Goal: Information Seeking & Learning: Learn about a topic

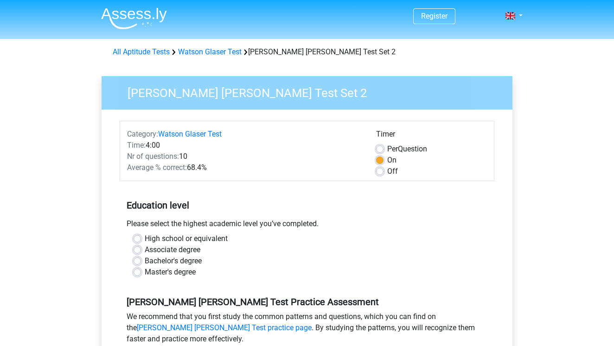
drag, startPoint x: 200, startPoint y: 170, endPoint x: 213, endPoint y: 171, distance: 12.1
click at [213, 171] on div "Average % correct: 68.4%" at bounding box center [244, 167] width 249 height 11
click at [206, 201] on h5 "Education level" at bounding box center [307, 205] width 361 height 19
click at [169, 262] on label "Bachelor's degree" at bounding box center [173, 260] width 57 height 11
click at [141, 262] on input "Bachelor's degree" at bounding box center [137, 259] width 7 height 9
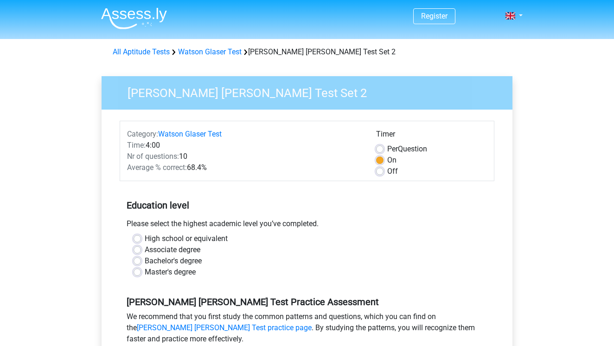
radio input "true"
click at [218, 50] on link "Watson Glaser Test" at bounding box center [210, 51] width 64 height 9
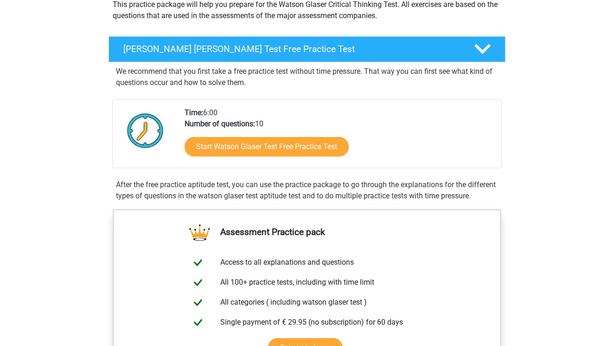
scroll to position [148, 0]
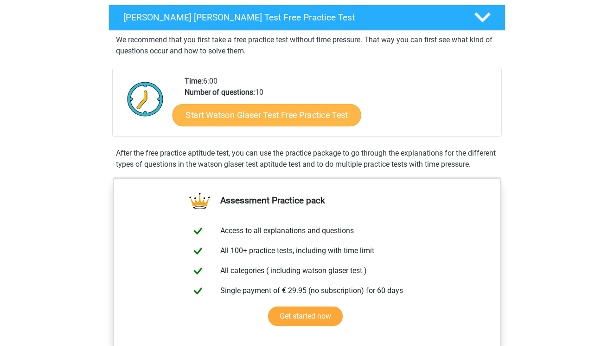
click at [222, 118] on link "Start Watson Glaser Test Free Practice Test" at bounding box center [267, 115] width 189 height 22
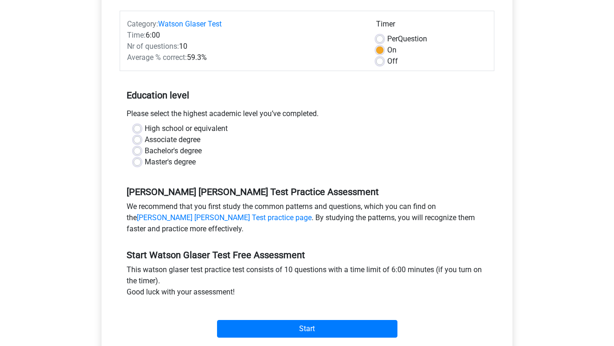
scroll to position [125, 0]
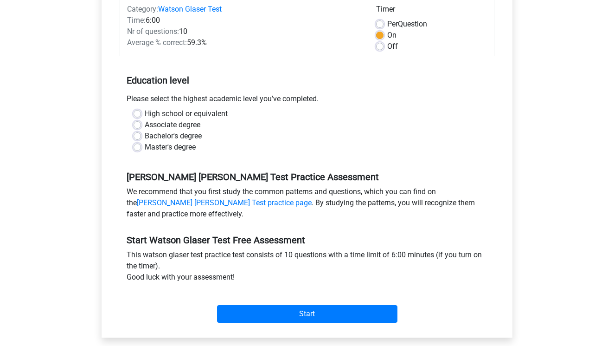
click at [195, 137] on label "Bachelor's degree" at bounding box center [173, 135] width 57 height 11
click at [141, 137] on input "Bachelor's degree" at bounding box center [137, 134] width 7 height 9
radio input "true"
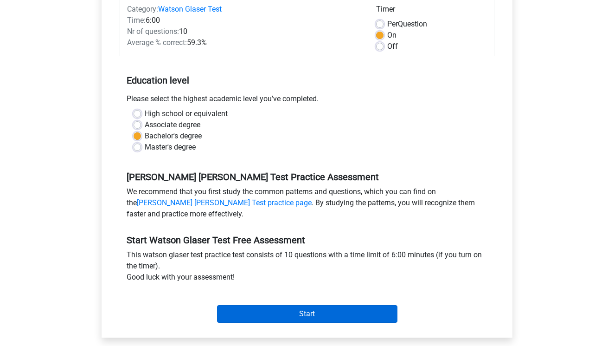
click at [245, 318] on input "Start" at bounding box center [307, 314] width 180 height 18
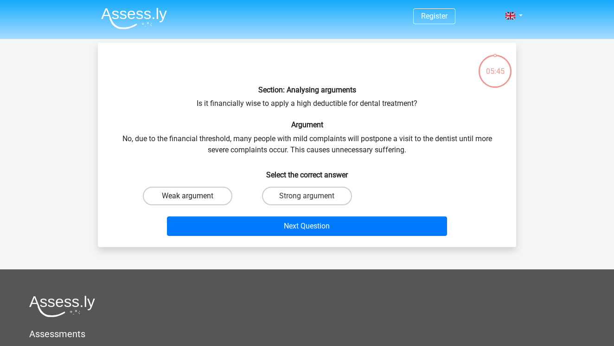
click at [219, 195] on label "Weak argument" at bounding box center [188, 196] width 90 height 19
click at [194, 196] on input "Weak argument" at bounding box center [191, 199] width 6 height 6
radio input "true"
click at [278, 196] on label "Strong argument" at bounding box center [307, 196] width 90 height 19
click at [307, 196] on input "Strong argument" at bounding box center [310, 199] width 6 height 6
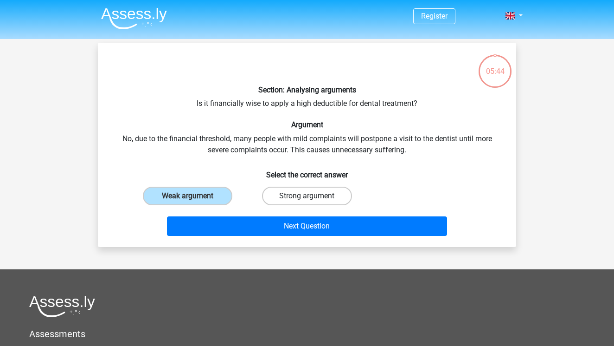
radio input "true"
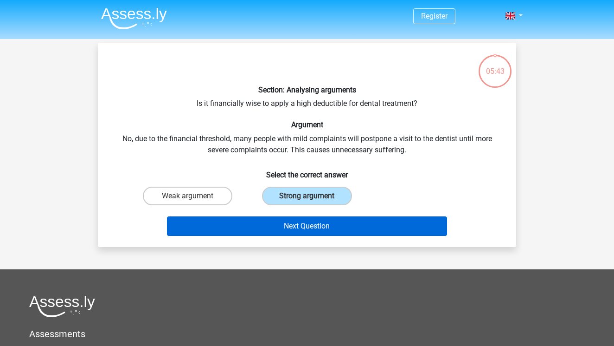
click at [274, 226] on button "Next Question" at bounding box center [307, 225] width 281 height 19
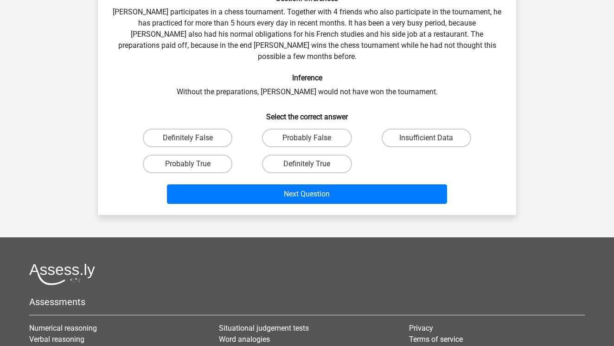
scroll to position [92, 0]
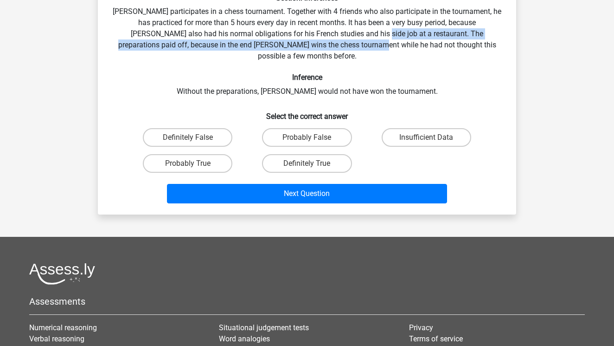
click at [337, 39] on div "Section: Inferences Pablo participates in a chess tournament. Together with 4 f…" at bounding box center [307, 82] width 411 height 249
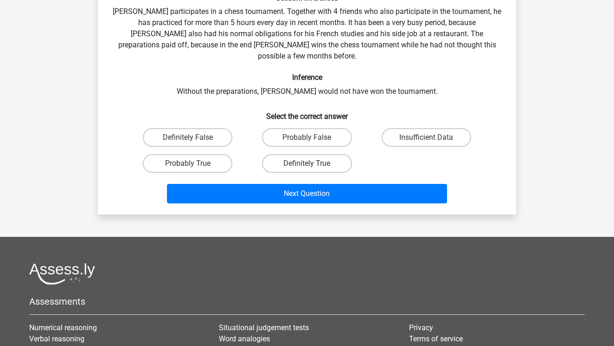
click at [342, 48] on div "Section: Inferences Pablo participates in a chess tournament. Together with 4 f…" at bounding box center [307, 82] width 411 height 249
click at [224, 154] on label "Probably True" at bounding box center [188, 163] width 90 height 19
click at [194, 163] on input "Probably True" at bounding box center [191, 166] width 6 height 6
radio input "true"
click at [317, 155] on label "Definitely True" at bounding box center [307, 163] width 90 height 19
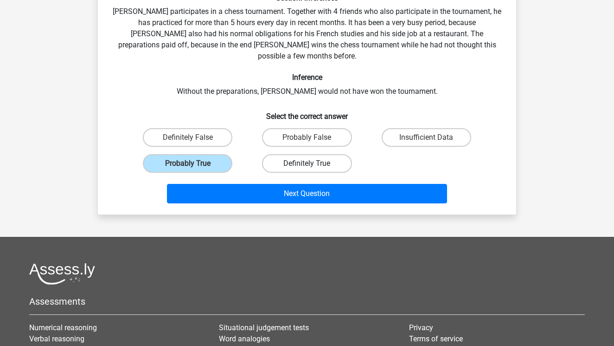
click at [313, 163] on input "Definitely True" at bounding box center [310, 166] width 6 height 6
radio input "true"
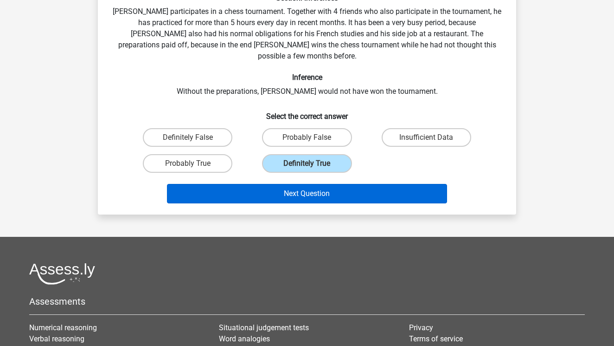
click at [315, 188] on button "Next Question" at bounding box center [307, 193] width 281 height 19
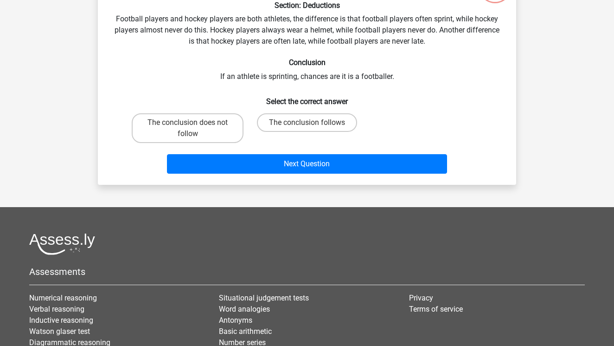
scroll to position [84, 0]
click at [307, 120] on label "The conclusion follows" at bounding box center [307, 122] width 100 height 19
click at [307, 122] on input "The conclusion follows" at bounding box center [310, 125] width 6 height 6
radio input "true"
click at [215, 142] on label "The conclusion does not follow" at bounding box center [188, 128] width 112 height 30
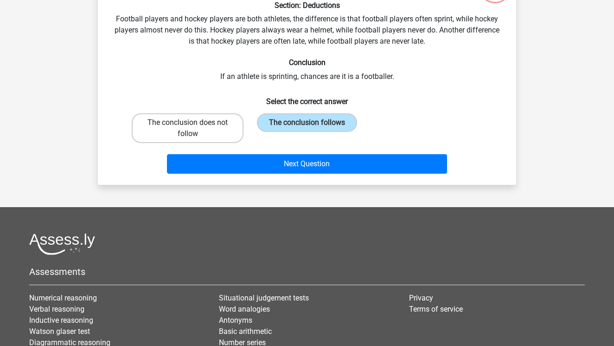
click at [194, 129] on input "The conclusion does not follow" at bounding box center [191, 125] width 6 height 6
radio input "true"
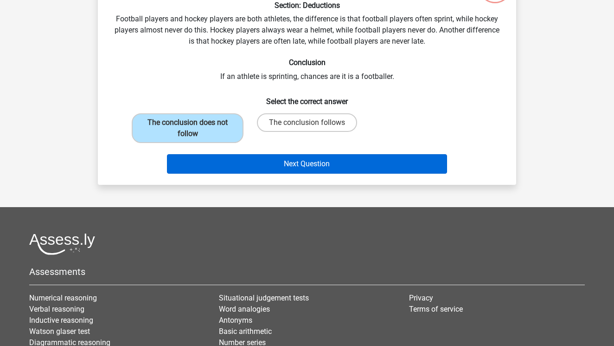
click at [213, 171] on button "Next Question" at bounding box center [307, 163] width 281 height 19
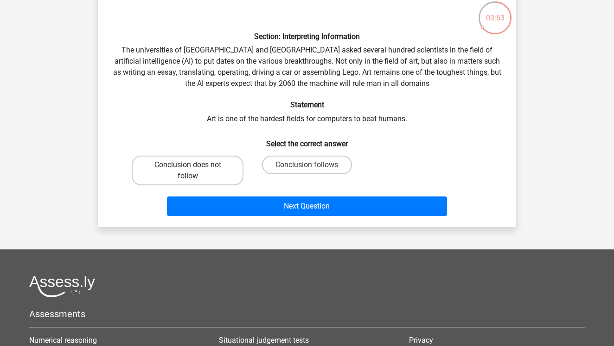
scroll to position [55, 0]
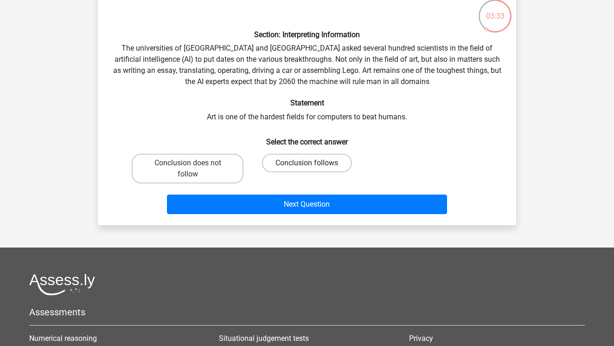
click at [279, 159] on label "Conclusion follows" at bounding box center [307, 163] width 90 height 19
click at [307, 163] on input "Conclusion follows" at bounding box center [310, 166] width 6 height 6
radio input "true"
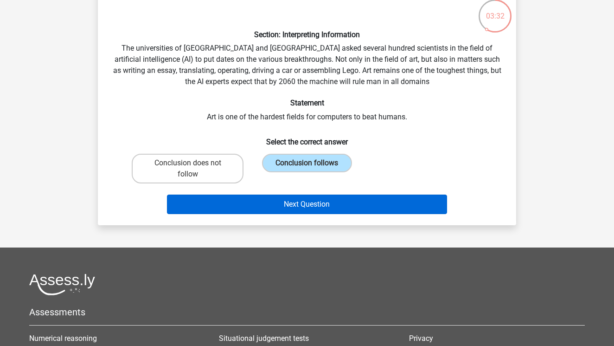
click at [275, 206] on button "Next Question" at bounding box center [307, 203] width 281 height 19
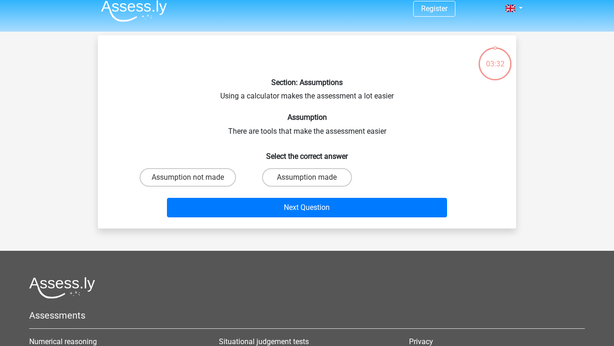
scroll to position [3, 0]
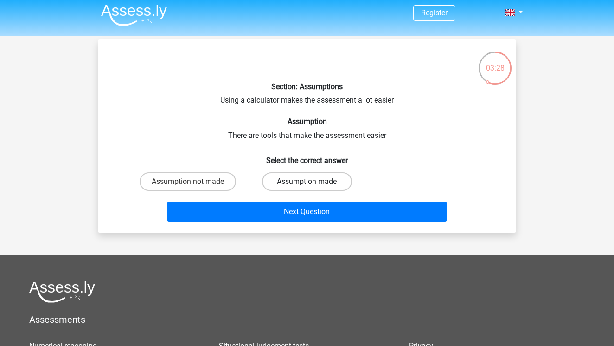
click at [279, 172] on label "Assumption made" at bounding box center [307, 181] width 90 height 19
click at [307, 181] on input "Assumption made" at bounding box center [310, 184] width 6 height 6
radio input "true"
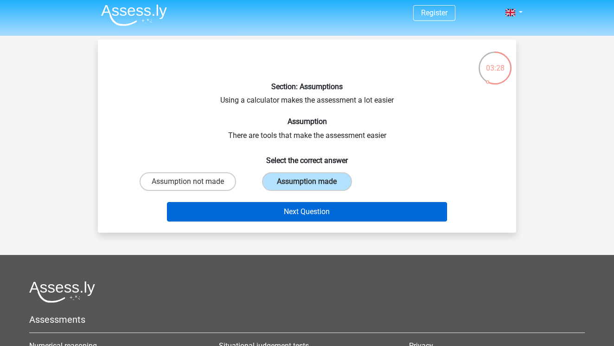
click at [280, 215] on button "Next Question" at bounding box center [307, 211] width 281 height 19
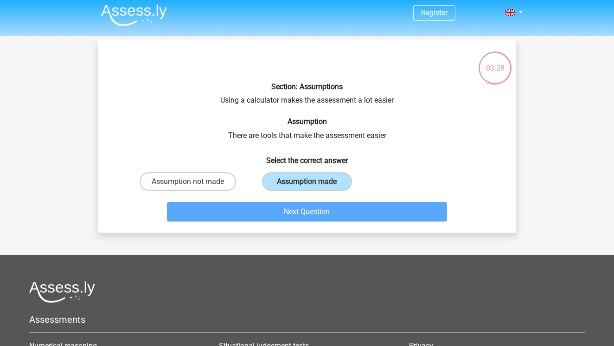
scroll to position [43, 0]
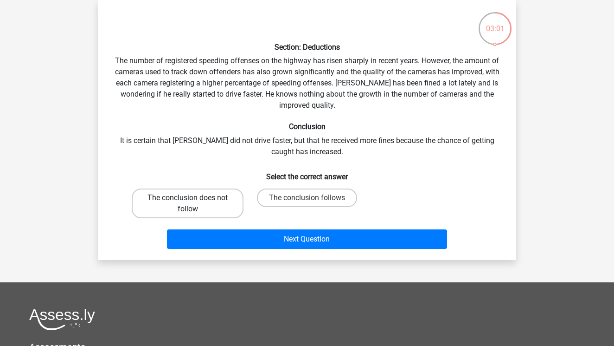
click at [213, 199] on label "The conclusion does not follow" at bounding box center [188, 203] width 112 height 30
click at [194, 199] on input "The conclusion does not follow" at bounding box center [191, 201] width 6 height 6
radio input "true"
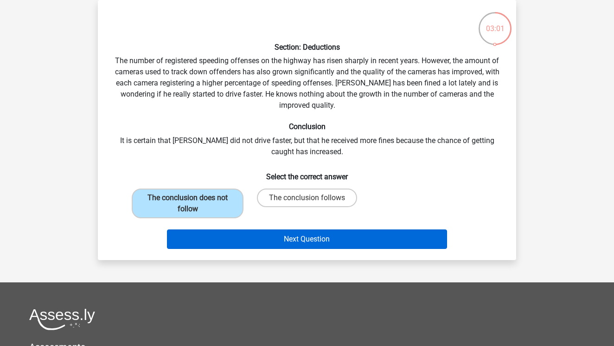
click at [228, 232] on button "Next Question" at bounding box center [307, 238] width 281 height 19
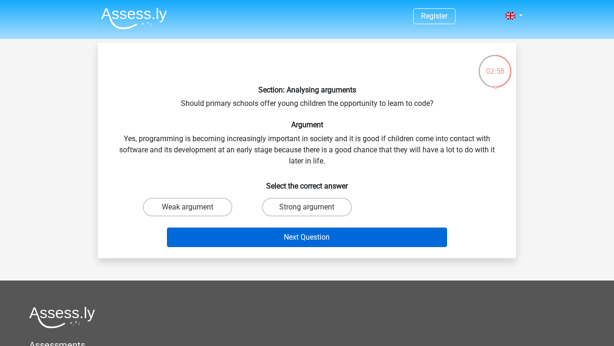
scroll to position [0, 0]
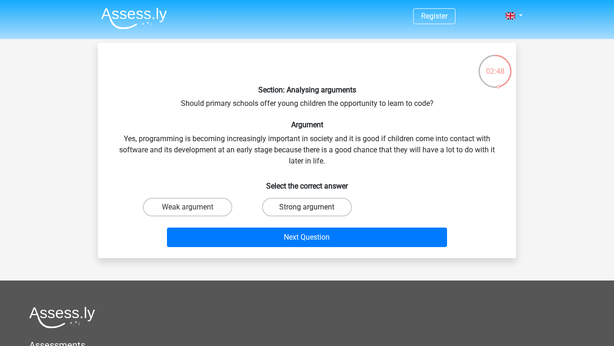
click at [316, 207] on label "Strong argument" at bounding box center [307, 207] width 90 height 19
click at [313, 207] on input "Strong argument" at bounding box center [310, 210] width 6 height 6
radio input "true"
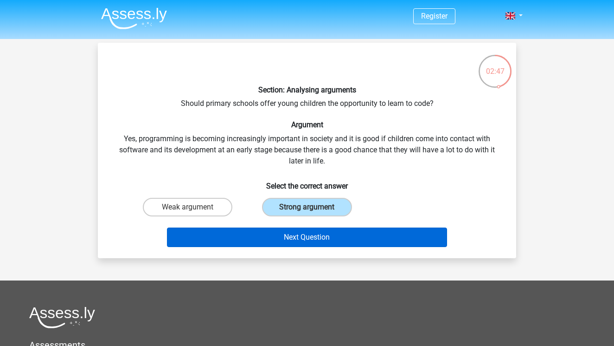
click at [315, 230] on button "Next Question" at bounding box center [307, 236] width 281 height 19
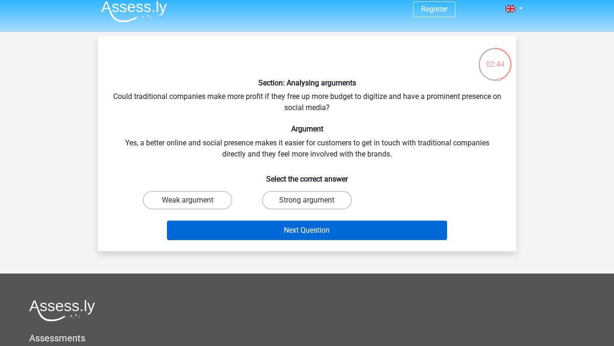
scroll to position [4, 0]
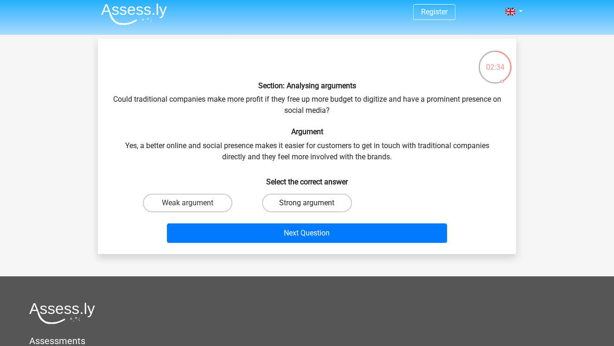
click at [314, 208] on label "Strong argument" at bounding box center [307, 202] width 90 height 19
click at [313, 208] on input "Strong argument" at bounding box center [310, 206] width 6 height 6
radio input "true"
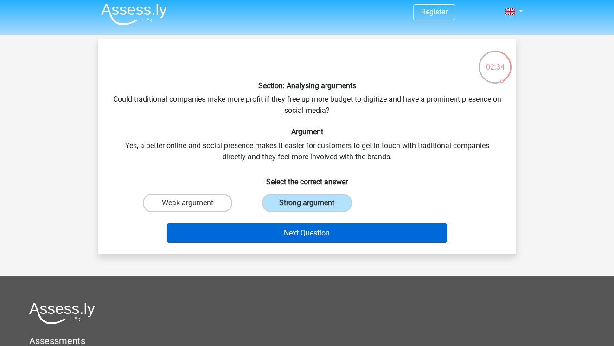
click at [314, 236] on button "Next Question" at bounding box center [307, 232] width 281 height 19
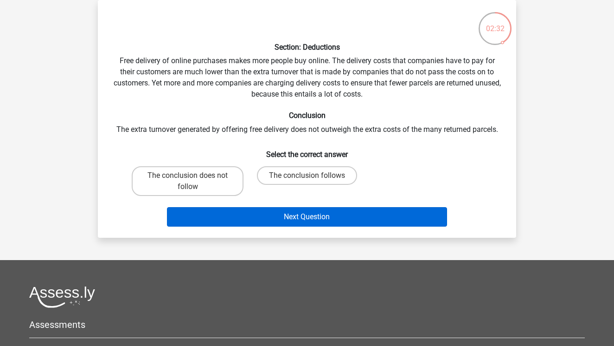
scroll to position [11, 0]
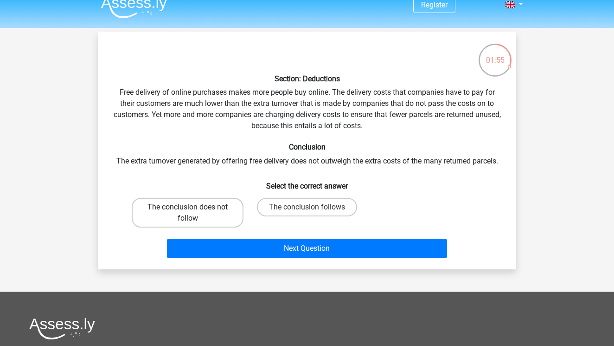
click at [189, 204] on label "The conclusion does not follow" at bounding box center [188, 213] width 112 height 30
click at [189, 207] on input "The conclusion does not follow" at bounding box center [191, 210] width 6 height 6
radio input "true"
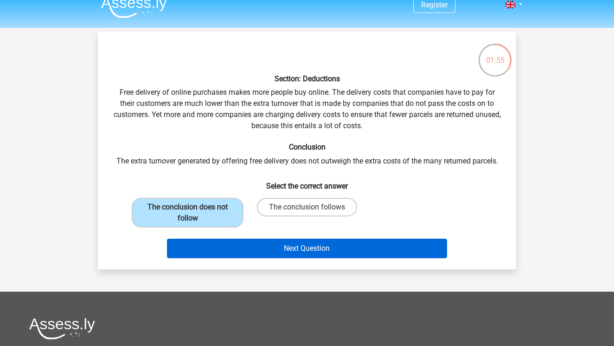
click at [239, 251] on button "Next Question" at bounding box center [307, 247] width 281 height 19
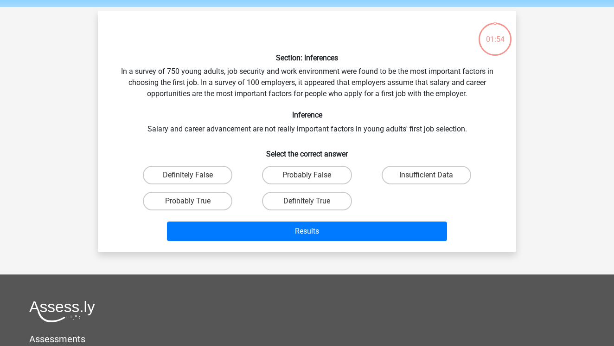
scroll to position [31, 0]
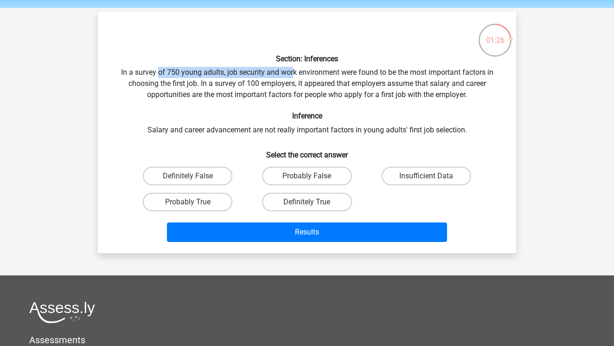
drag, startPoint x: 158, startPoint y: 70, endPoint x: 291, endPoint y: 75, distance: 133.7
click at [291, 75] on div "Section: Inferences In a survey of 750 young adults, job security and work envi…" at bounding box center [307, 132] width 411 height 226
click at [421, 178] on label "Insufficient Data" at bounding box center [427, 176] width 90 height 19
click at [426, 178] on input "Insufficient Data" at bounding box center [429, 179] width 6 height 6
radio input "true"
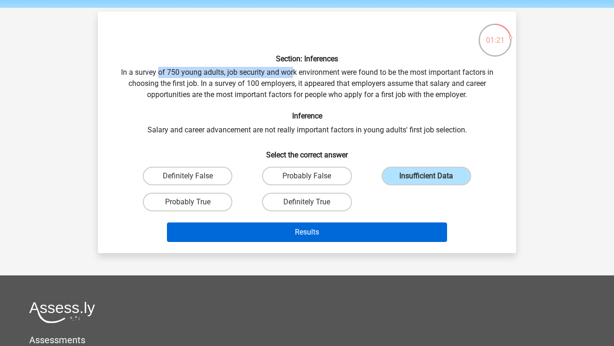
click at [403, 225] on button "Results" at bounding box center [307, 231] width 281 height 19
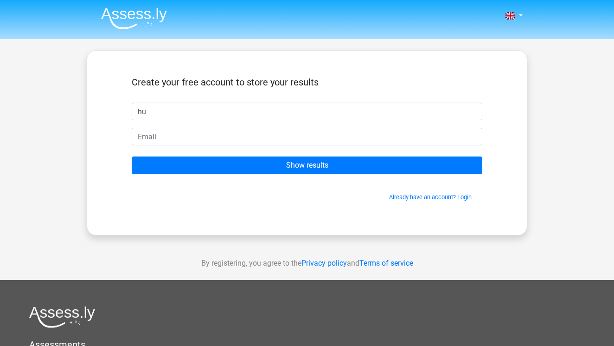
type input "hu"
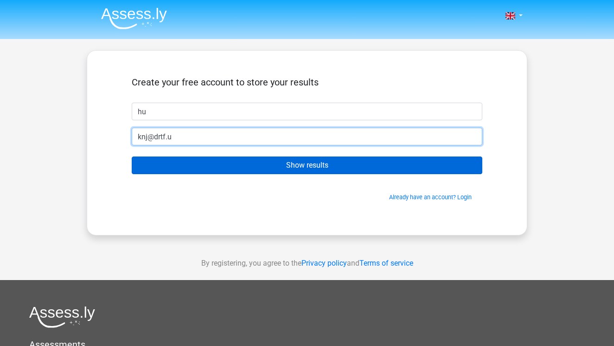
type input "knj@drtf.u"
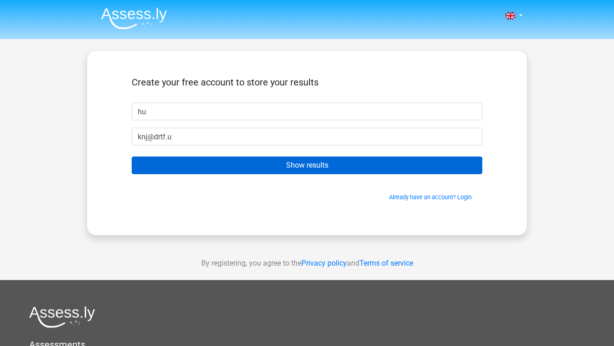
click at [405, 163] on input "Show results" at bounding box center [307, 165] width 351 height 18
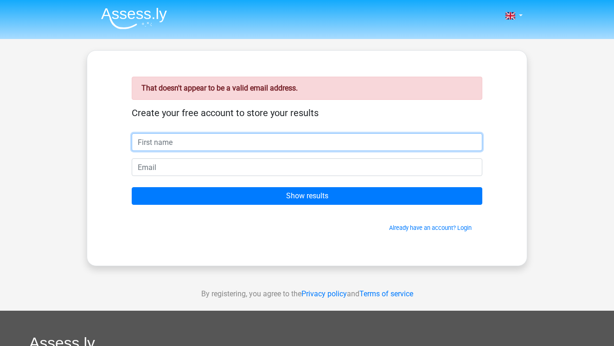
click at [401, 148] on input "text" at bounding box center [307, 142] width 351 height 18
type input "hiu"
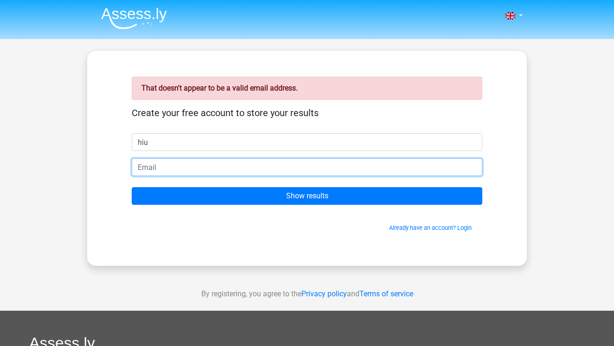
click at [389, 170] on input "email" at bounding box center [307, 167] width 351 height 18
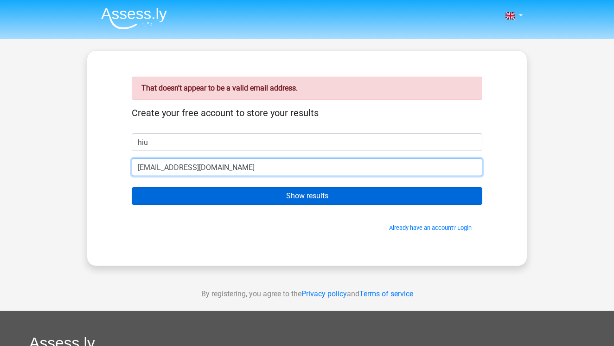
type input "[EMAIL_ADDRESS][DOMAIN_NAME]"
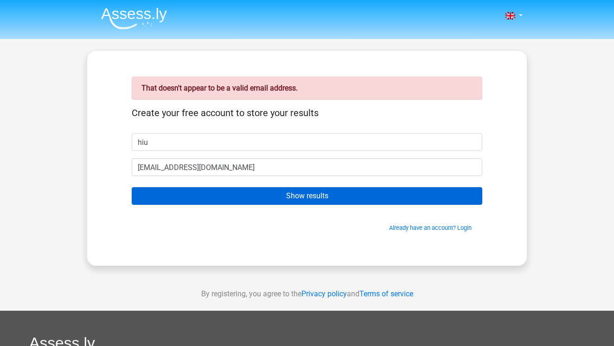
click at [388, 191] on input "Show results" at bounding box center [307, 196] width 351 height 18
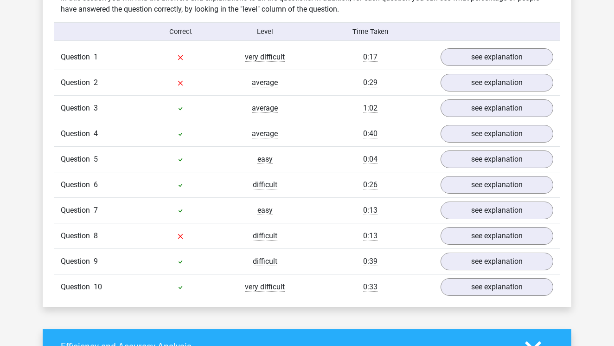
scroll to position [736, 0]
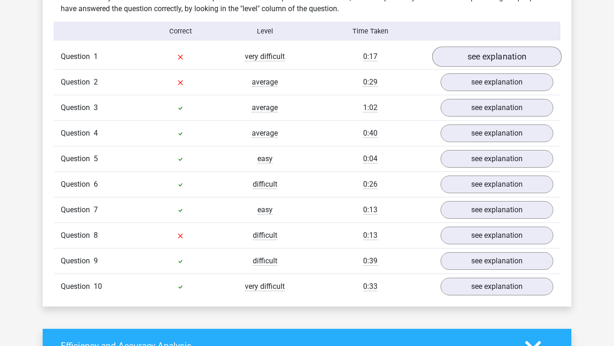
click at [467, 62] on link "see explanation" at bounding box center [496, 56] width 129 height 20
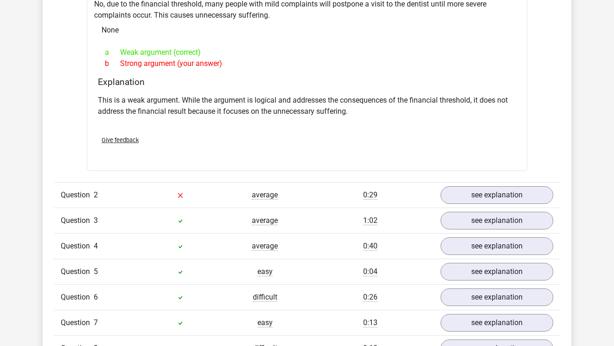
scroll to position [915, 0]
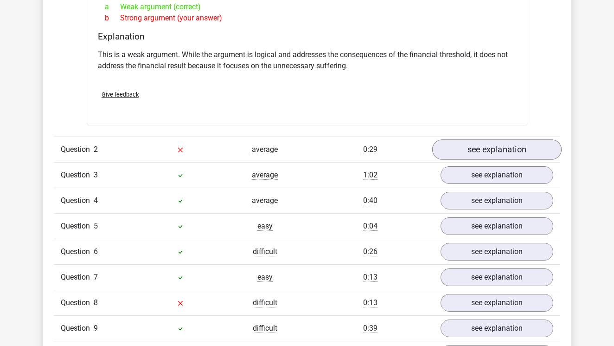
click at [459, 152] on link "see explanation" at bounding box center [496, 149] width 129 height 20
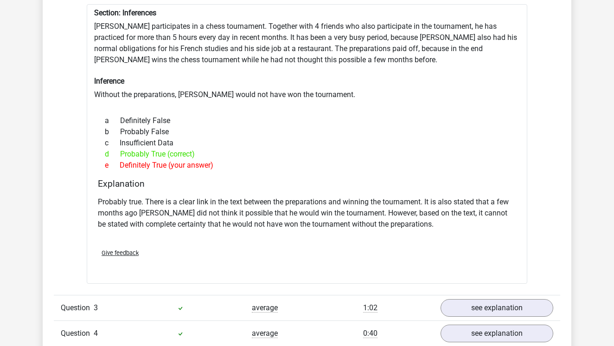
scroll to position [1063, 0]
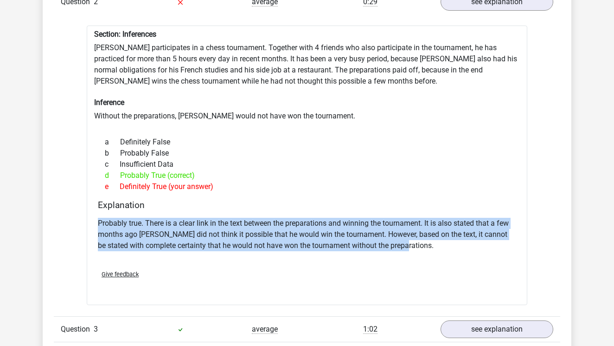
drag, startPoint x: 188, startPoint y: 216, endPoint x: 244, endPoint y: 254, distance: 67.4
click at [244, 254] on div "Probably true. There is a clear link in the text between the preparations and w…" at bounding box center [307, 238] width 419 height 48
click at [248, 252] on div "Probably true. There is a clear link in the text between the preparations and w…" at bounding box center [307, 238] width 419 height 48
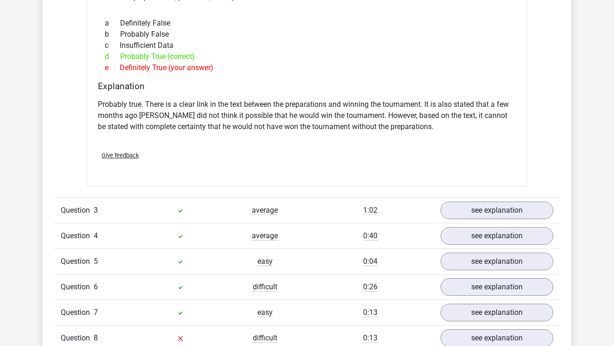
scroll to position [1221, 0]
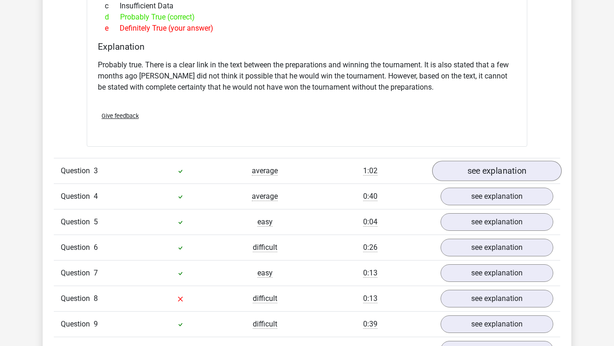
click at [452, 170] on link "see explanation" at bounding box center [496, 171] width 129 height 20
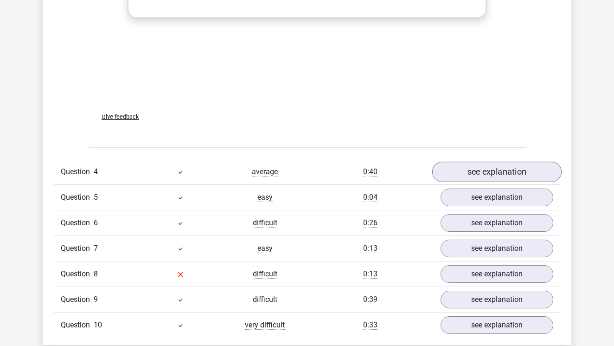
click at [455, 171] on link "see explanation" at bounding box center [496, 171] width 129 height 20
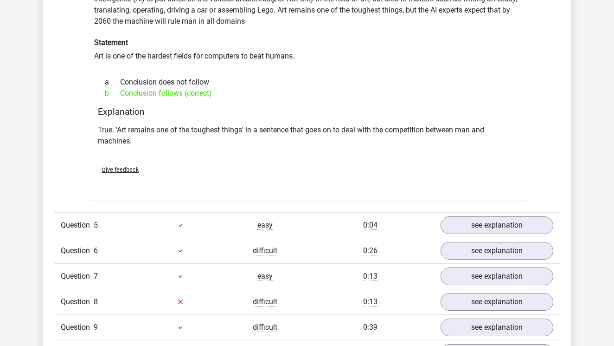
scroll to position [2001, 0]
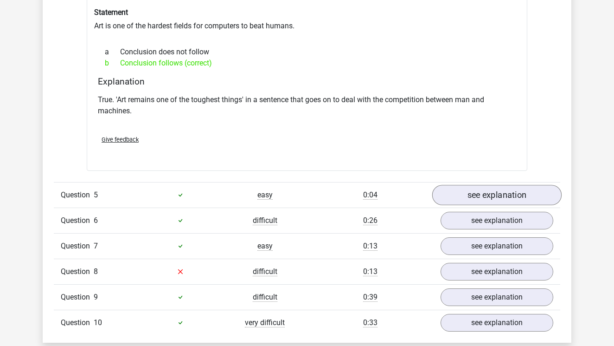
click at [459, 197] on link "see explanation" at bounding box center [496, 195] width 129 height 20
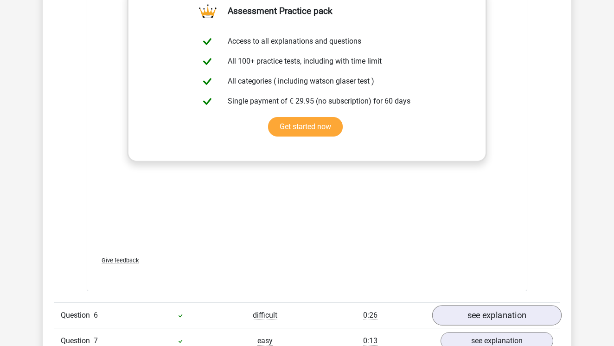
click at [467, 319] on link "see explanation" at bounding box center [496, 315] width 129 height 20
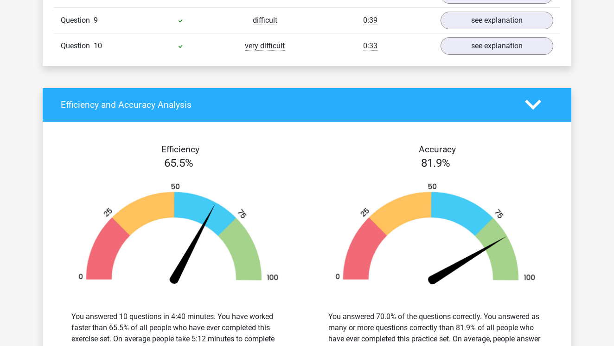
scroll to position [3075, 0]
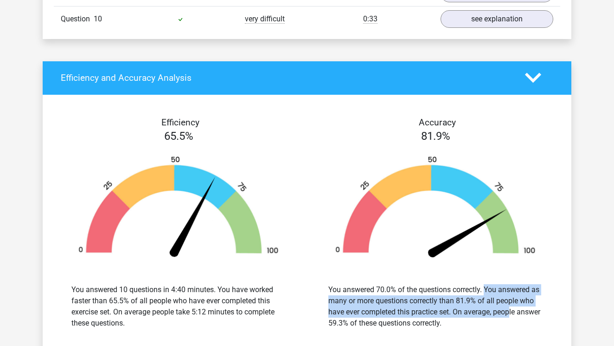
drag, startPoint x: 444, startPoint y: 275, endPoint x: 457, endPoint y: 294, distance: 23.0
click at [457, 294] on div "You answered 70.0% of the questions correctly. You answered as many or more que…" at bounding box center [436, 306] width 214 height 45
drag, startPoint x: 245, startPoint y: 265, endPoint x: 253, endPoint y: 308, distance: 43.0
click at [253, 308] on div "You answered 10 questions in 4:40 minutes. You have worked faster than 65.5% of…" at bounding box center [178, 306] width 243 height 67
click at [253, 308] on div "You answered 10 questions in 4:40 minutes. You have worked faster than 65.5% of…" at bounding box center [178, 306] width 214 height 45
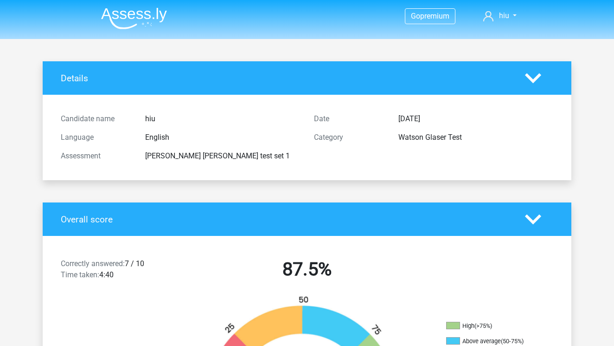
scroll to position [0, 0]
click at [377, 64] on div "Details" at bounding box center [307, 77] width 529 height 33
click at [156, 15] on img at bounding box center [134, 18] width 66 height 22
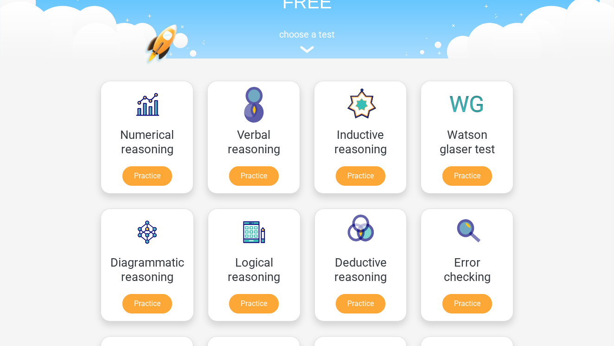
scroll to position [86, 0]
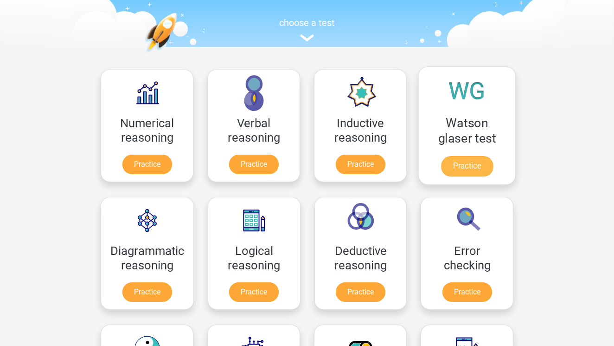
click at [456, 172] on link "Practice" at bounding box center [467, 166] width 52 height 20
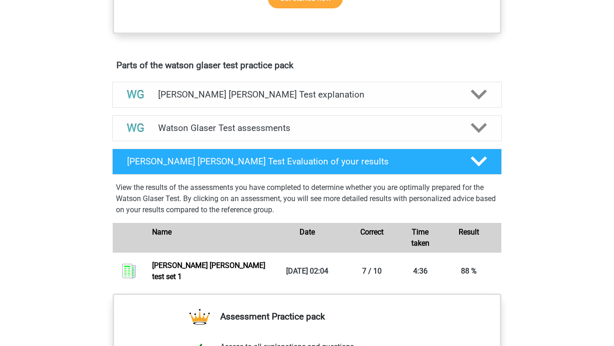
scroll to position [445, 0]
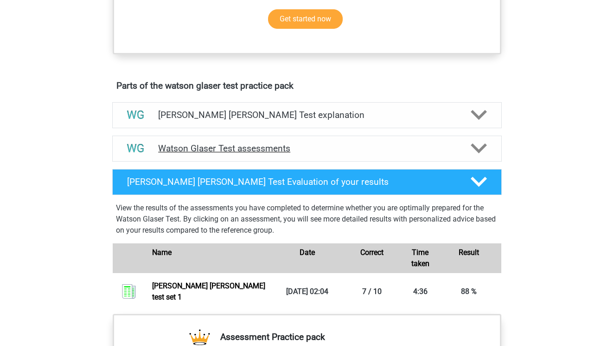
click at [365, 152] on div "Watson Glaser Test assessments" at bounding box center [307, 148] width 390 height 26
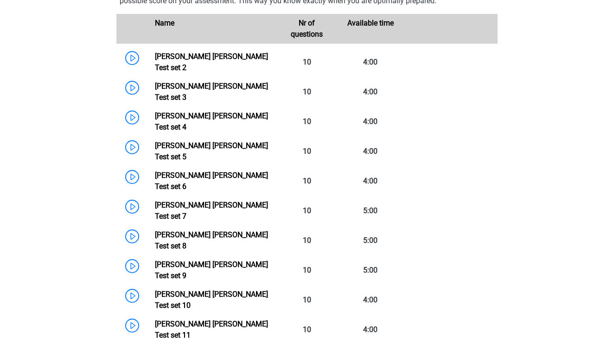
scroll to position [653, 0]
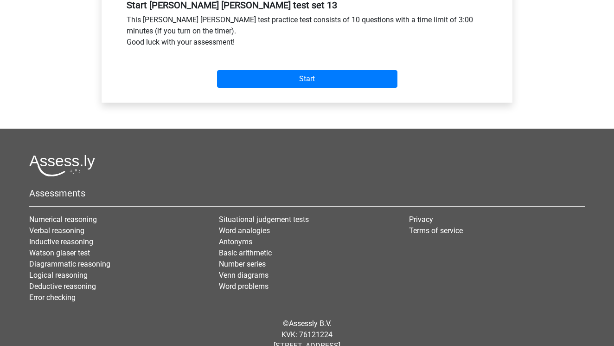
scroll to position [355, 0]
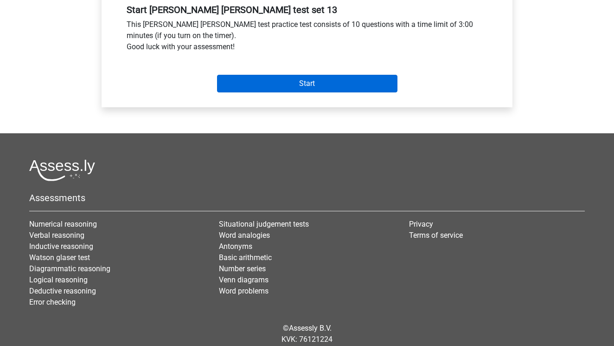
click at [261, 86] on input "Start" at bounding box center [307, 84] width 180 height 18
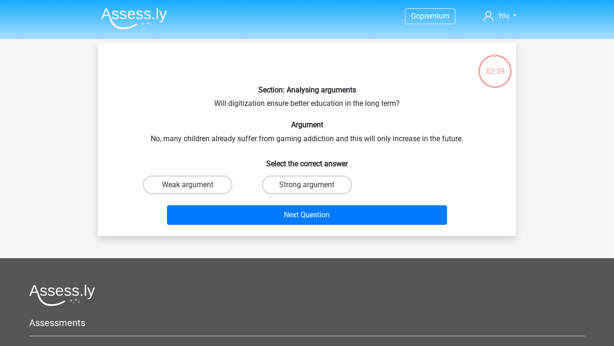
click at [137, 15] on img at bounding box center [134, 18] width 66 height 22
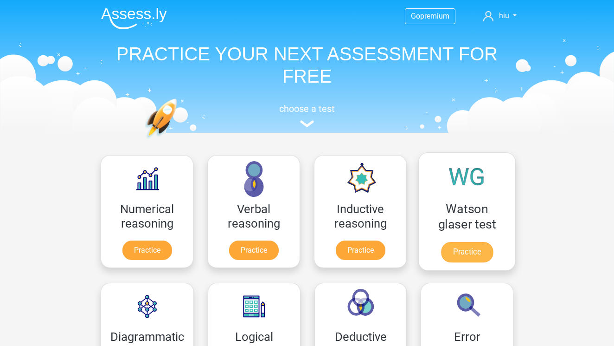
click at [469, 259] on link "Practice" at bounding box center [467, 252] width 52 height 20
